Goal: Complete application form: Complete application form

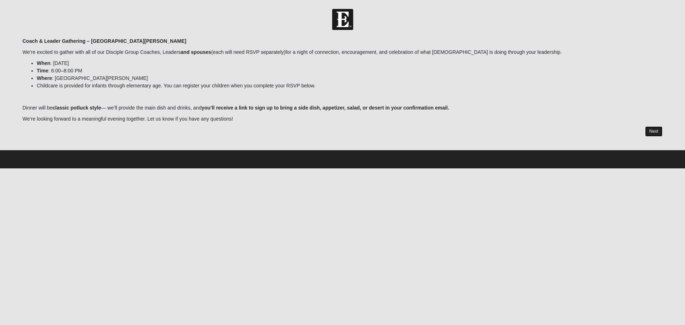
click at [652, 132] on link "Next" at bounding box center [653, 131] width 17 height 10
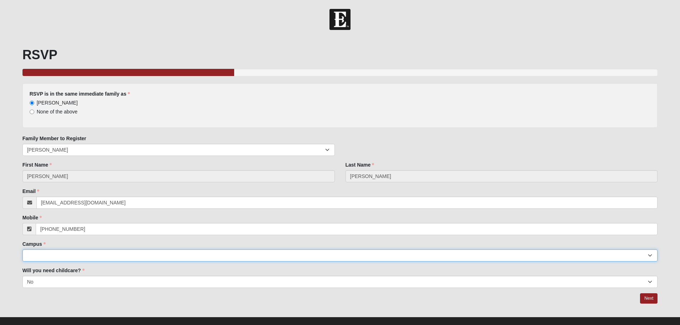
click at [102, 258] on select "Arlington Baymeadows Eleven22 Online [PERSON_NAME][GEOGRAPHIC_DATA] Jesup [GEOG…" at bounding box center [339, 255] width 635 height 12
select select "11"
click at [22, 249] on select "Arlington Baymeadows Eleven22 Online [PERSON_NAME][GEOGRAPHIC_DATA] Jesup [GEOG…" at bounding box center [339, 255] width 635 height 12
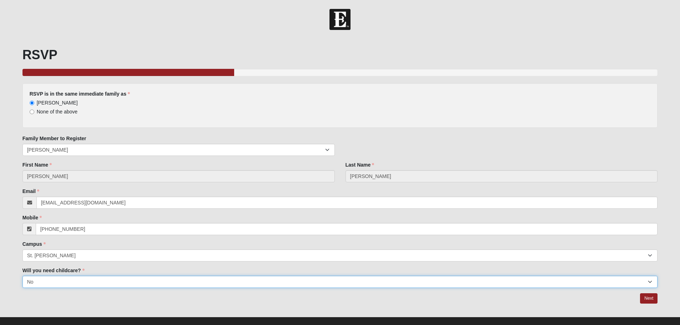
click at [83, 279] on select "Yes No" at bounding box center [339, 282] width 635 height 12
select select "Yes"
click at [22, 276] on select "Yes No" at bounding box center [339, 282] width 635 height 12
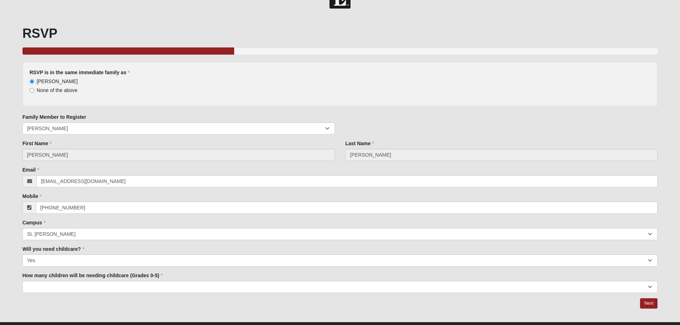
scroll to position [37, 0]
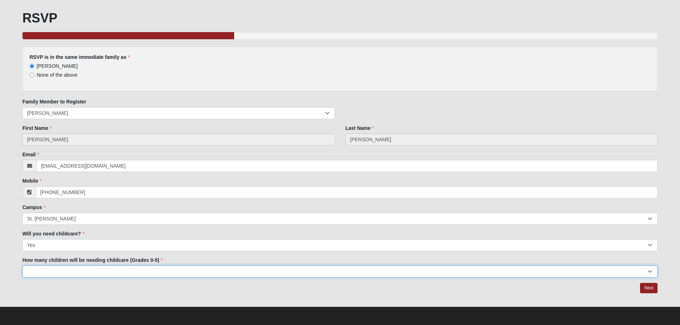
click at [161, 272] on select "1 2 3 4 5" at bounding box center [339, 271] width 635 height 12
select select "2"
click at [22, 265] on select "1 2 3 4 5" at bounding box center [339, 271] width 635 height 12
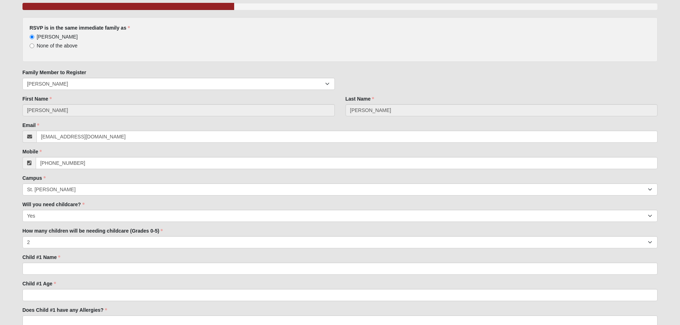
scroll to position [110, 0]
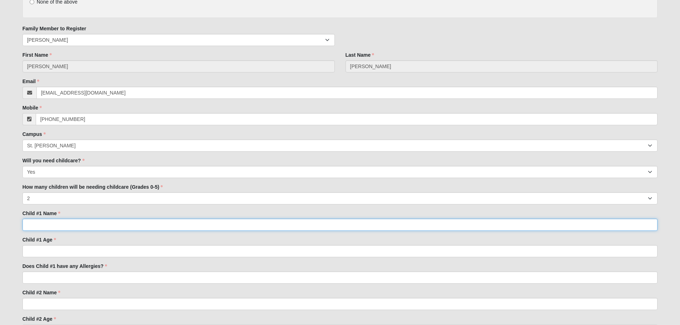
click at [36, 228] on input "Child #1 Name" at bounding box center [339, 225] width 635 height 12
type input "[PERSON_NAME]"
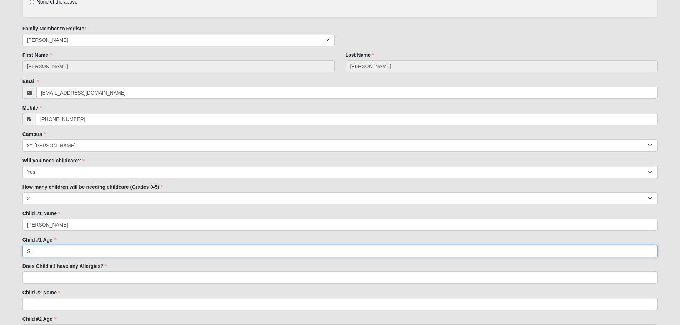
type input "S"
type input "8"
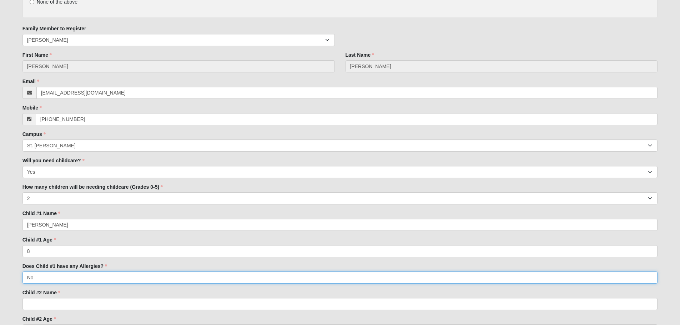
type input "No"
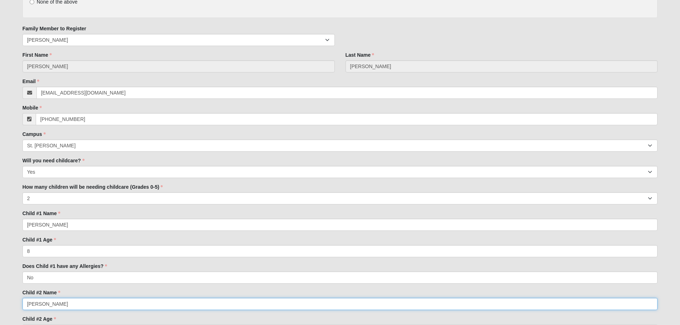
type input "[PERSON_NAME]"
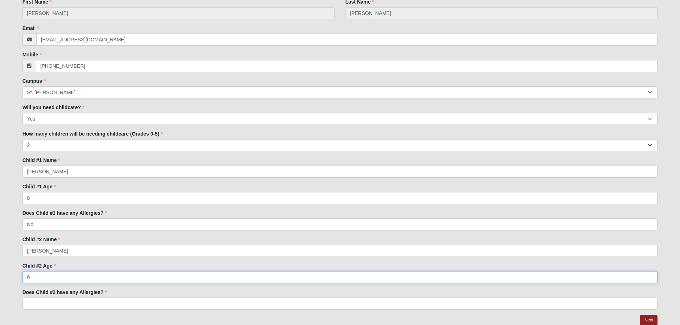
scroll to position [195, 0]
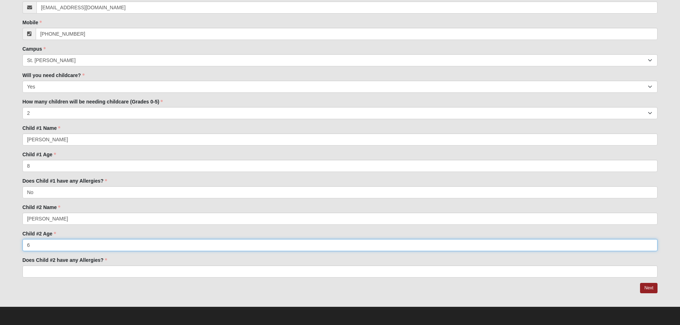
type input "6"
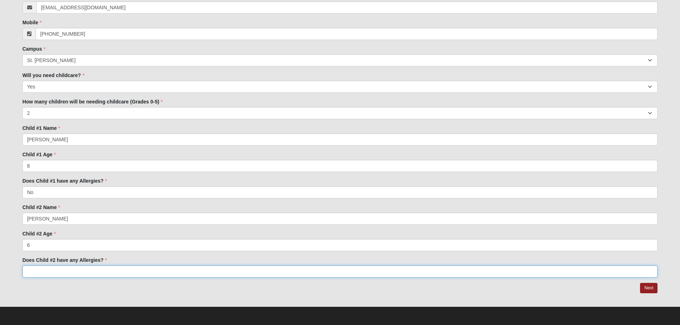
click at [219, 267] on input "Does Child #2 have any Allergies?" at bounding box center [339, 271] width 635 height 12
click at [219, 267] on input "N" at bounding box center [339, 271] width 635 height 12
type input "No"
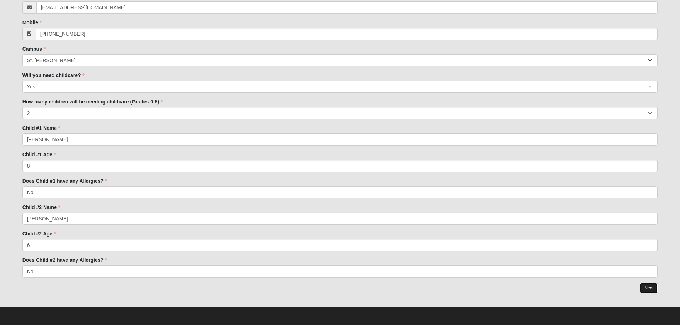
click at [651, 287] on link "Next" at bounding box center [648, 288] width 17 height 10
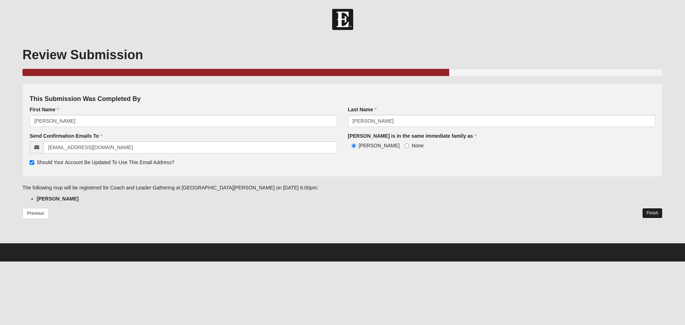
click at [652, 210] on link "Finish" at bounding box center [652, 213] width 20 height 10
